Goal: Information Seeking & Learning: Learn about a topic

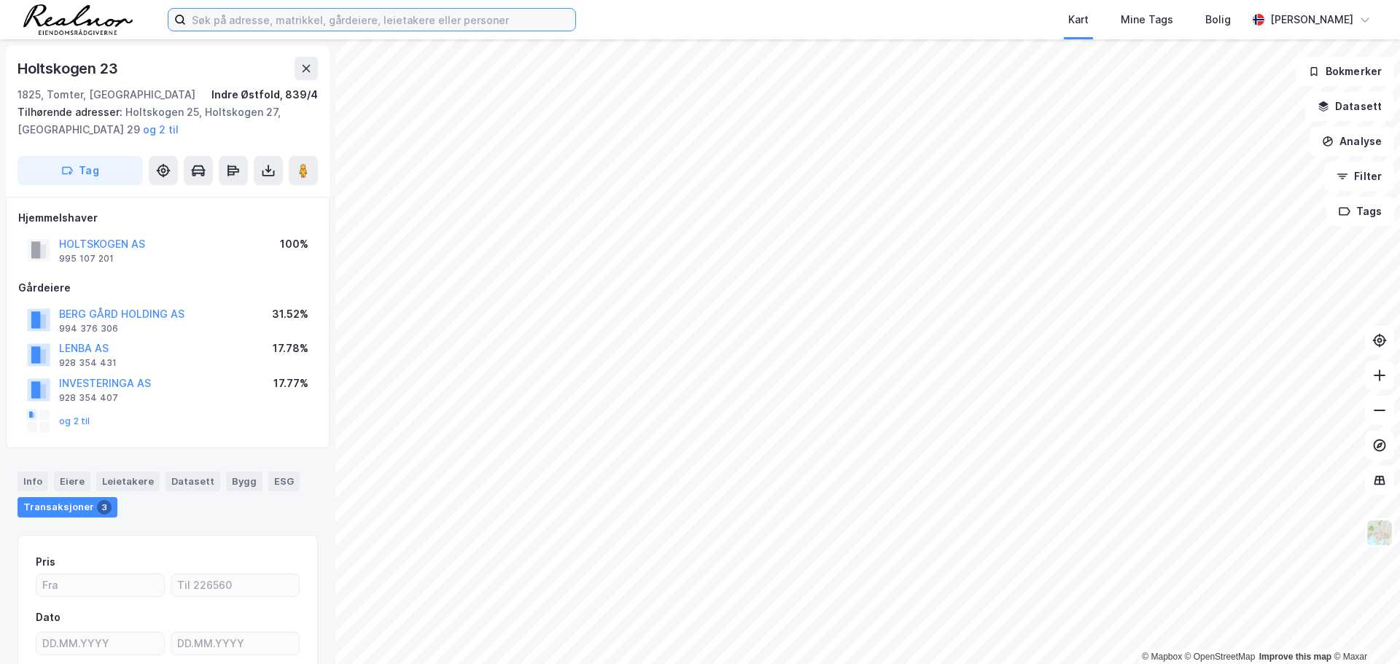
click at [261, 20] on input at bounding box center [380, 20] width 389 height 22
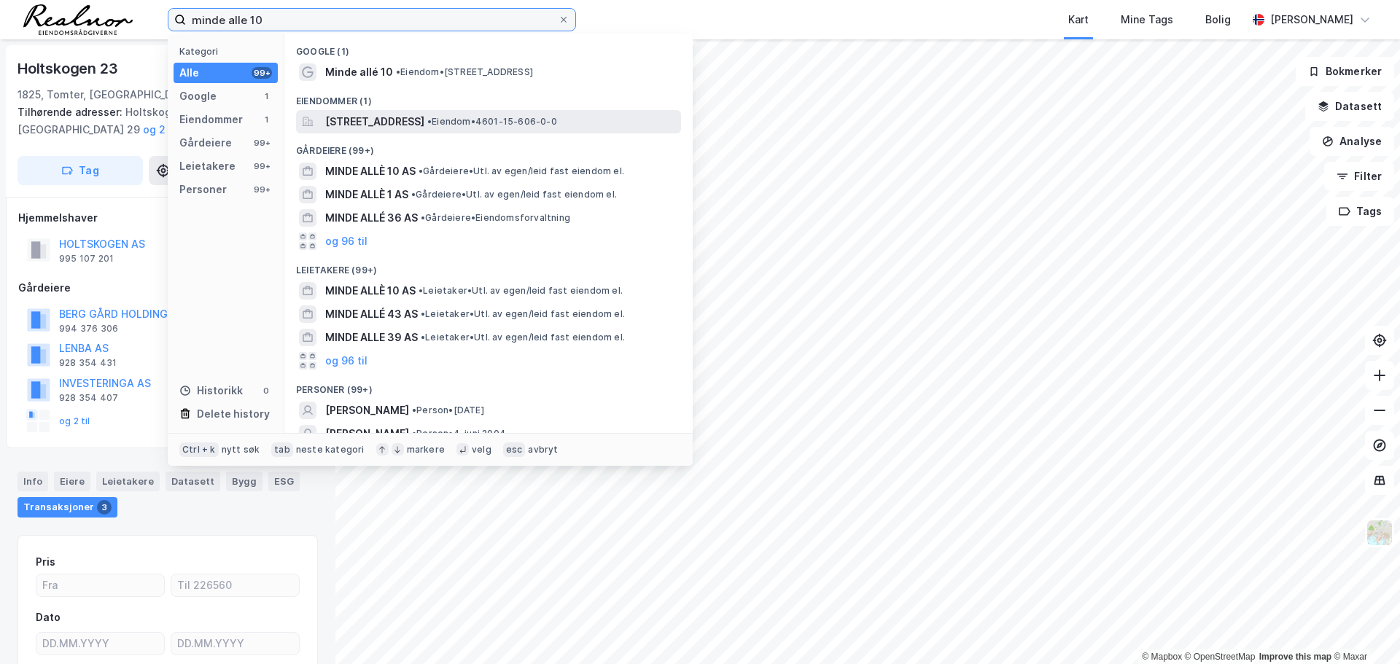
type input "minde alle 10"
click at [384, 124] on span "[STREET_ADDRESS]" at bounding box center [374, 121] width 99 height 17
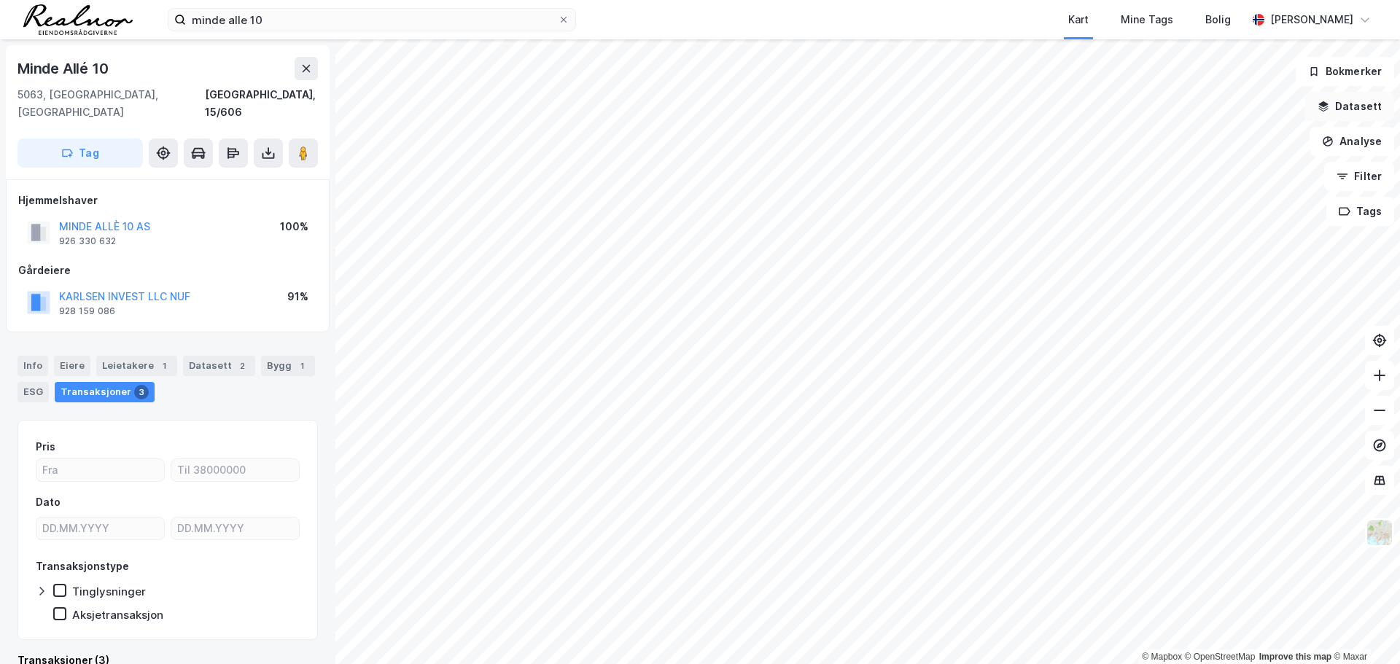
click at [1347, 102] on button "Datasett" at bounding box center [1349, 106] width 89 height 29
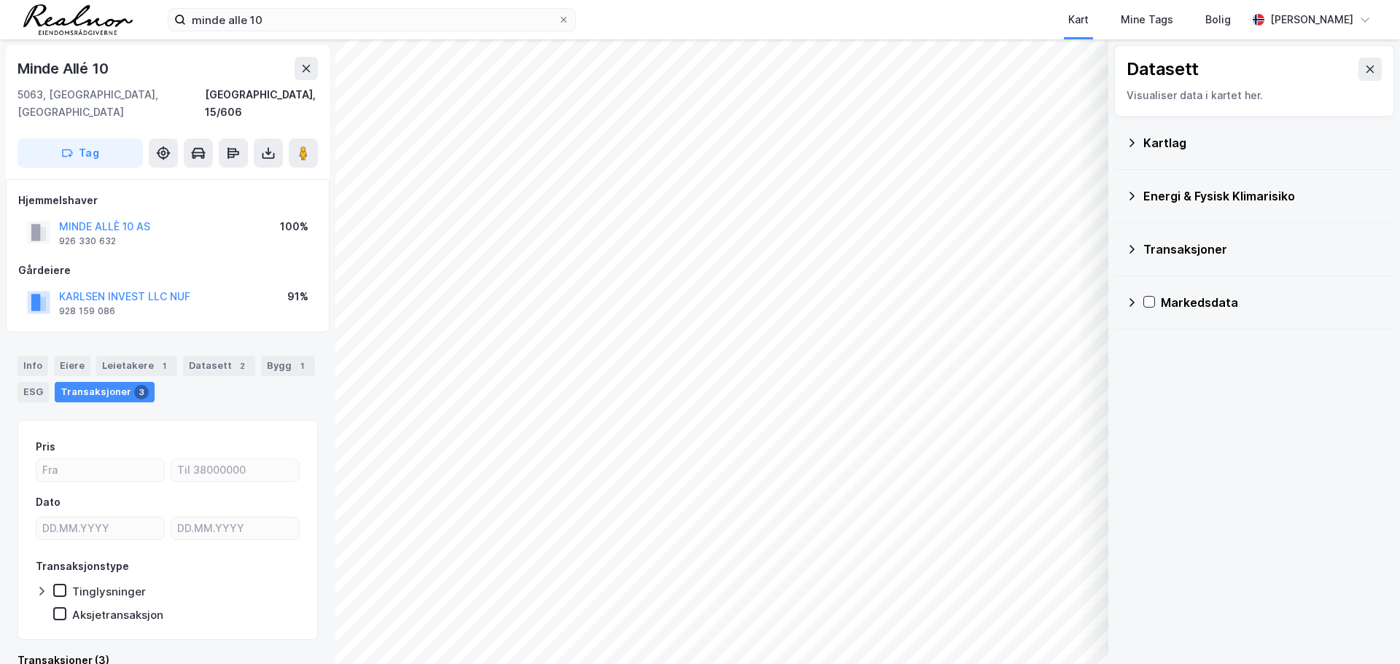
click at [1147, 148] on div "Kartlag" at bounding box center [1262, 142] width 239 height 17
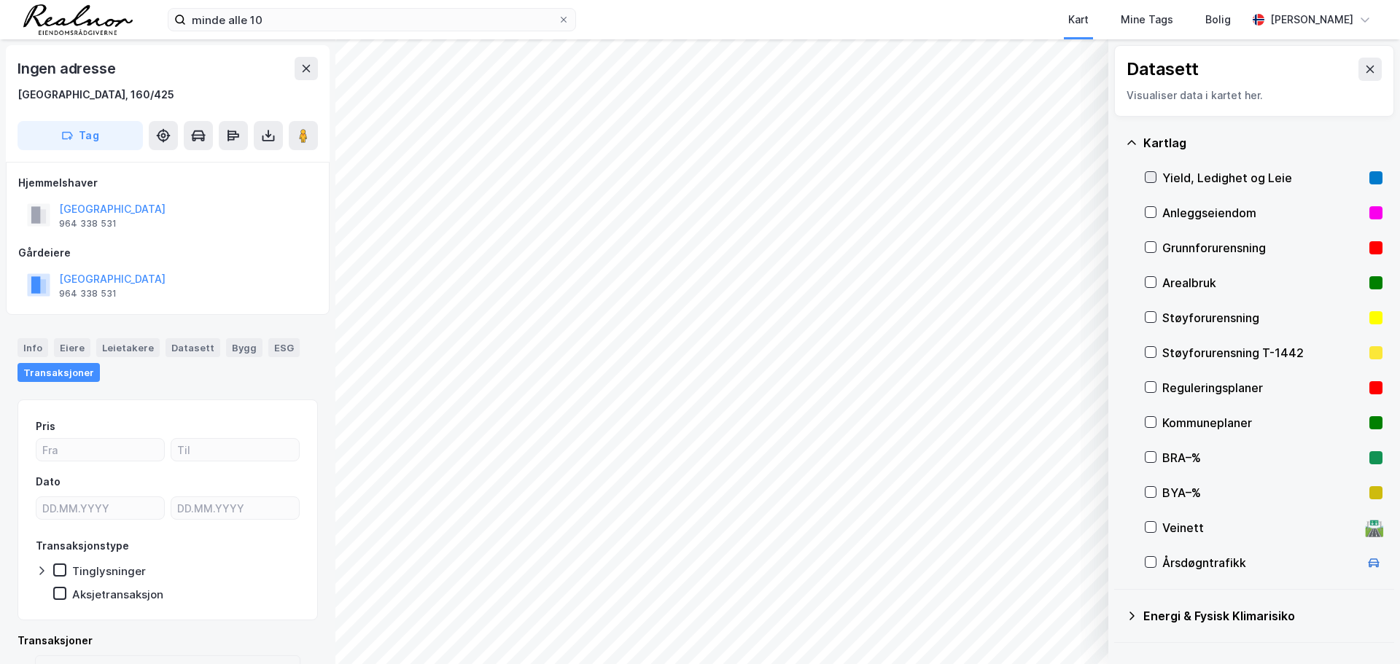
click at [1150, 172] on icon at bounding box center [1150, 177] width 10 height 10
